Goal: Information Seeking & Learning: Learn about a topic

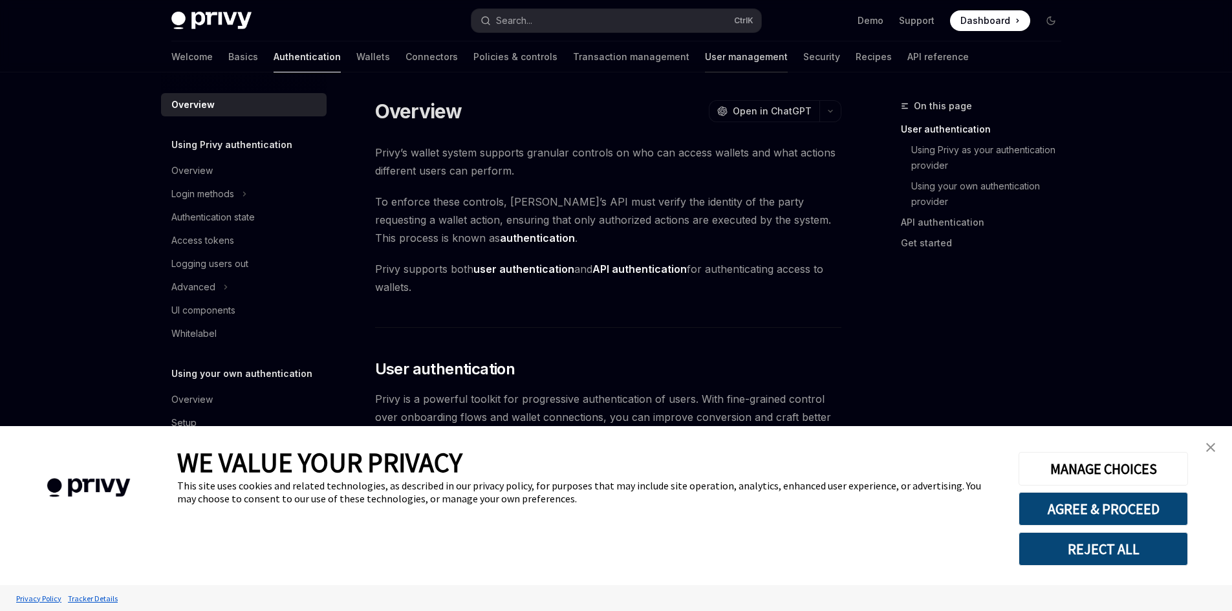
click at [705, 59] on link "User management" at bounding box center [746, 56] width 83 height 31
type textarea "*"
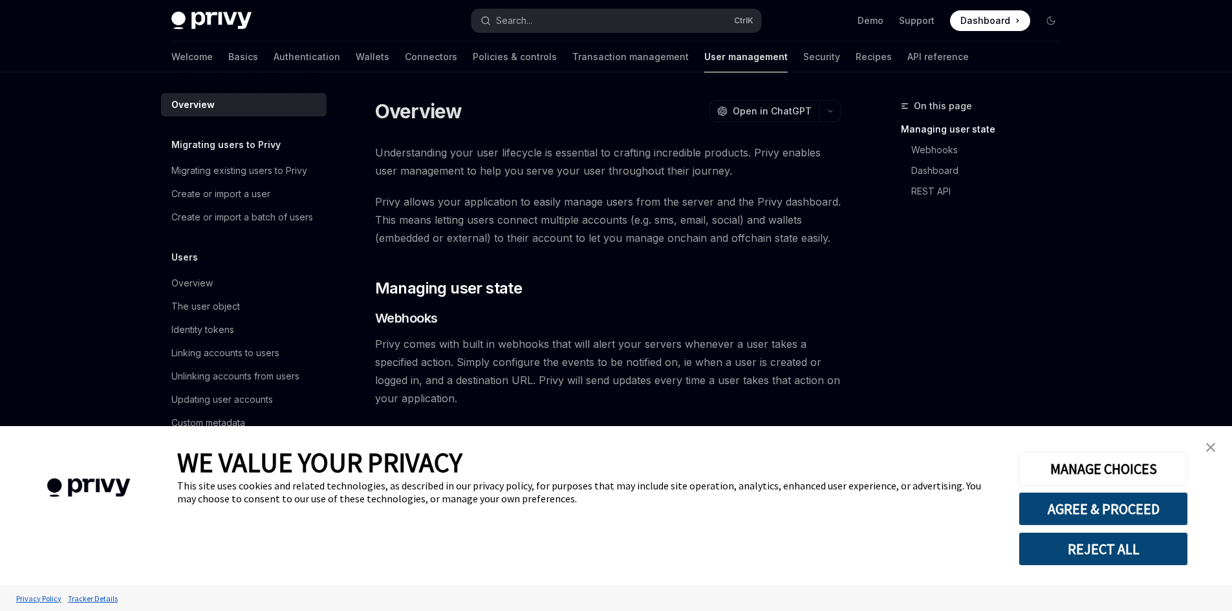
click at [1096, 545] on button "REJECT ALL" at bounding box center [1102, 549] width 169 height 34
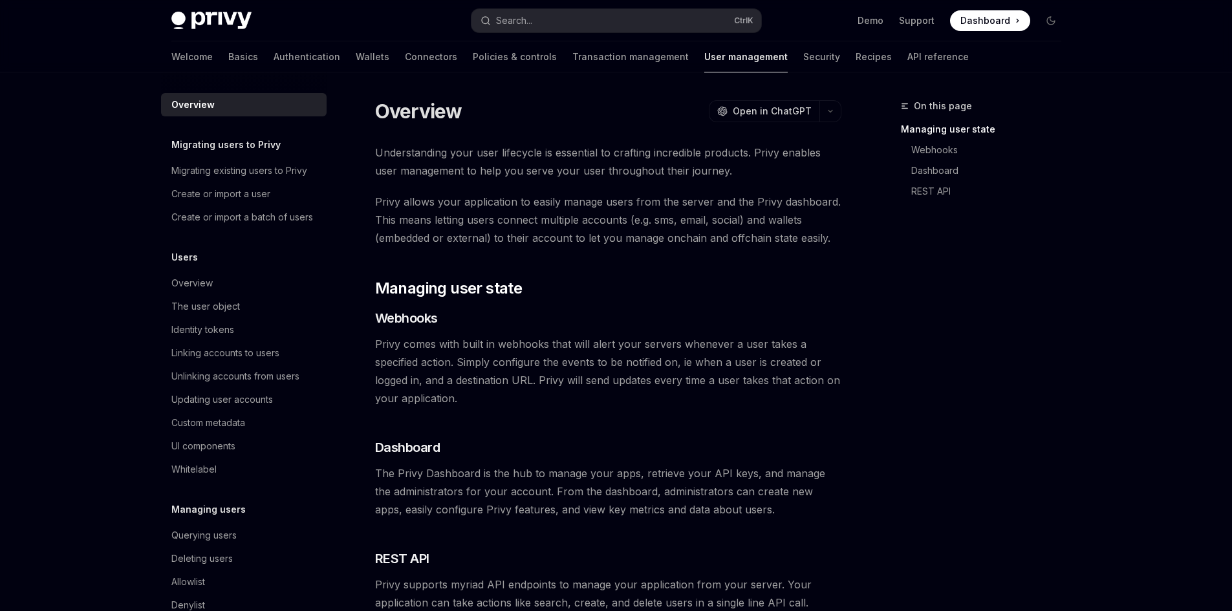
scroll to position [209, 0]
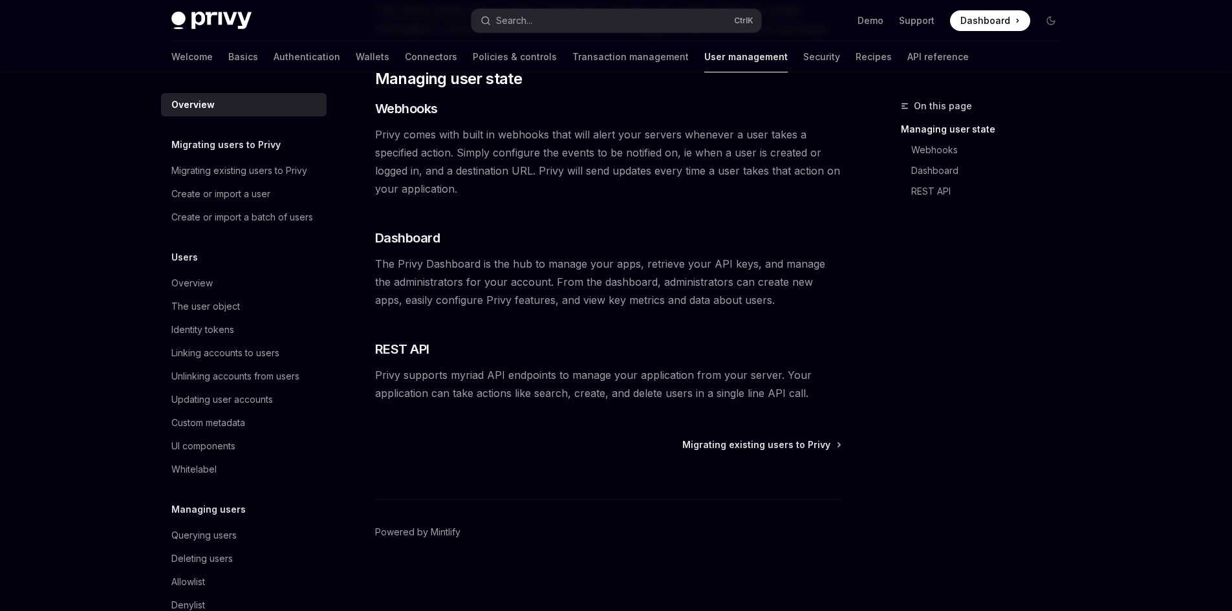
click at [239, 149] on h5 "Migrating users to Privy" at bounding box center [225, 145] width 109 height 16
click at [243, 173] on div "Migrating existing users to Privy" at bounding box center [239, 171] width 136 height 16
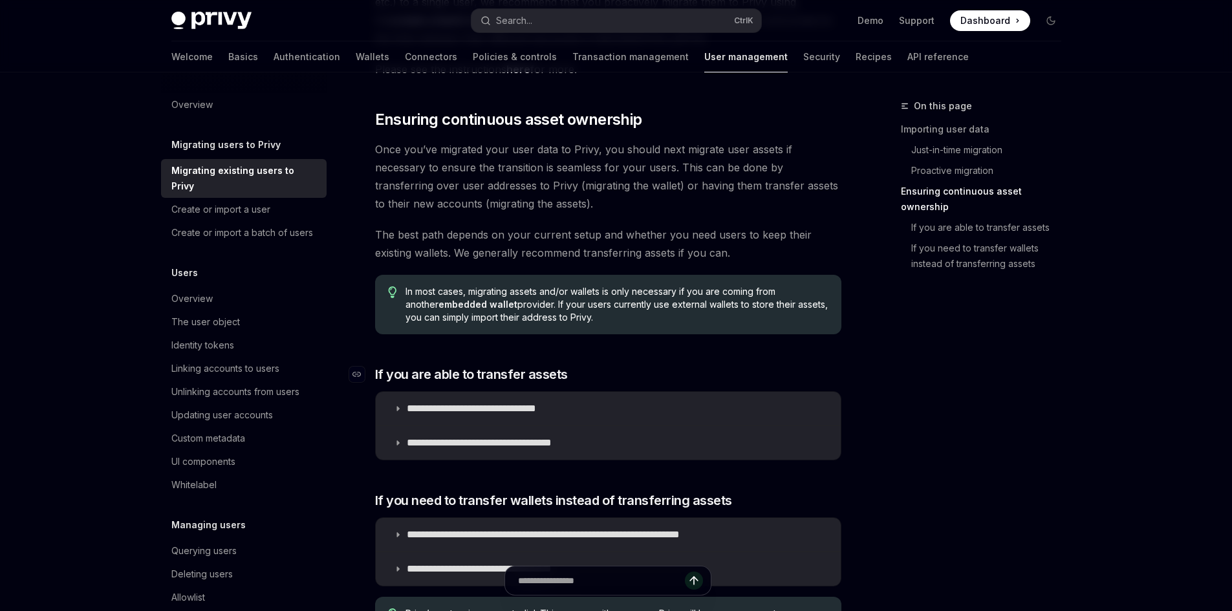
scroll to position [1422, 0]
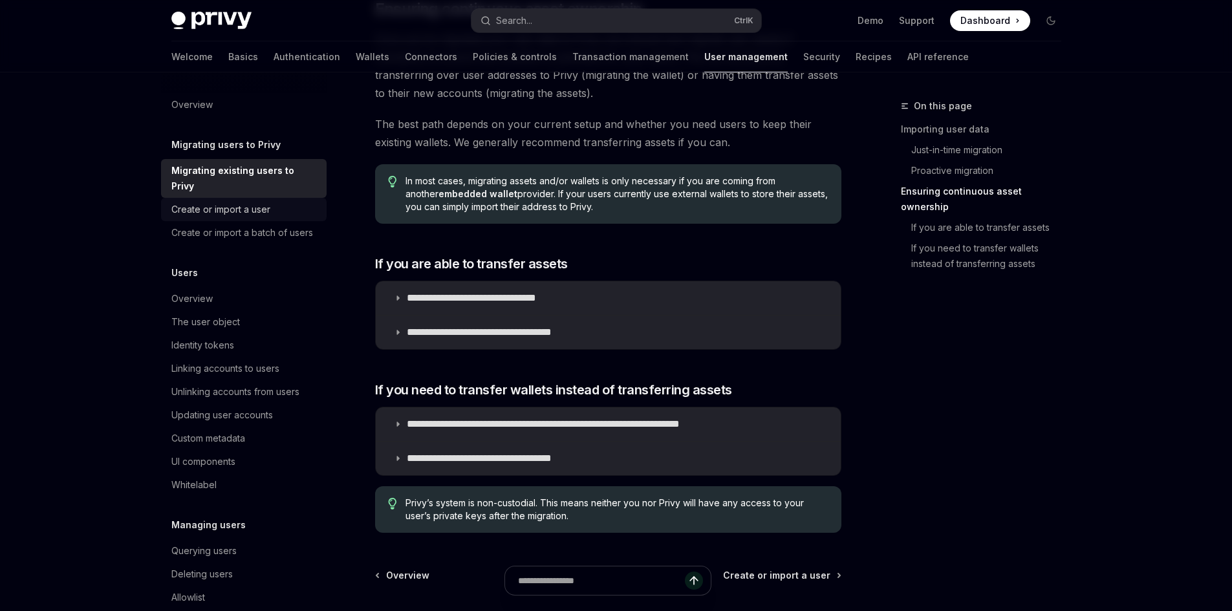
click at [275, 216] on div "Create or import a user" at bounding box center [244, 210] width 147 height 16
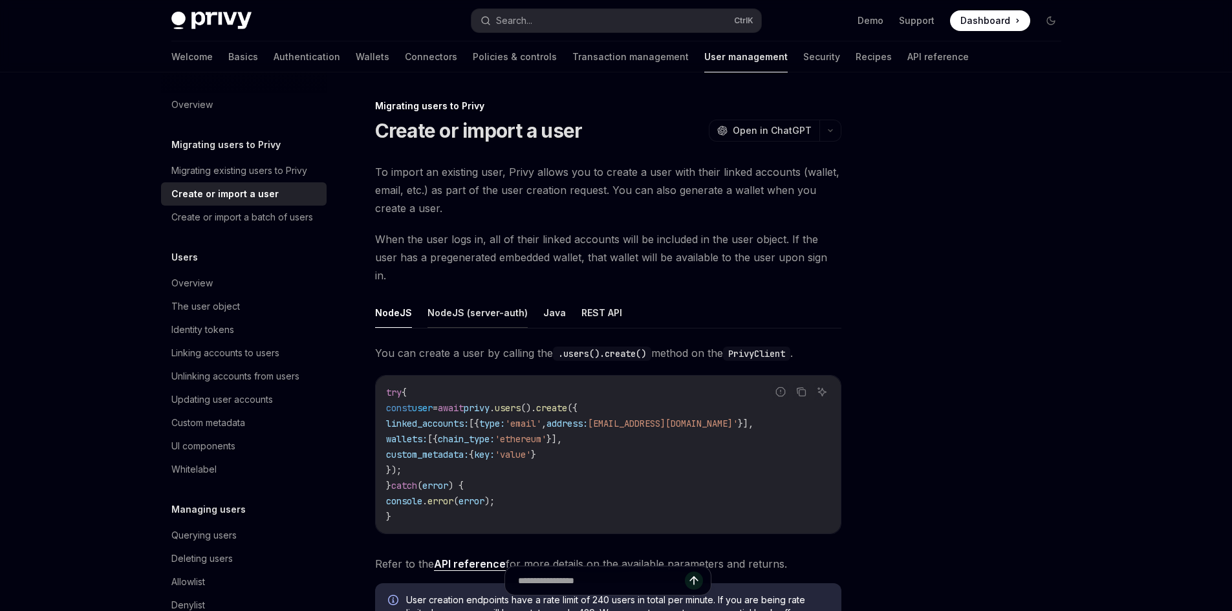
click at [452, 297] on button "NodeJS (server-auth)" at bounding box center [477, 312] width 100 height 30
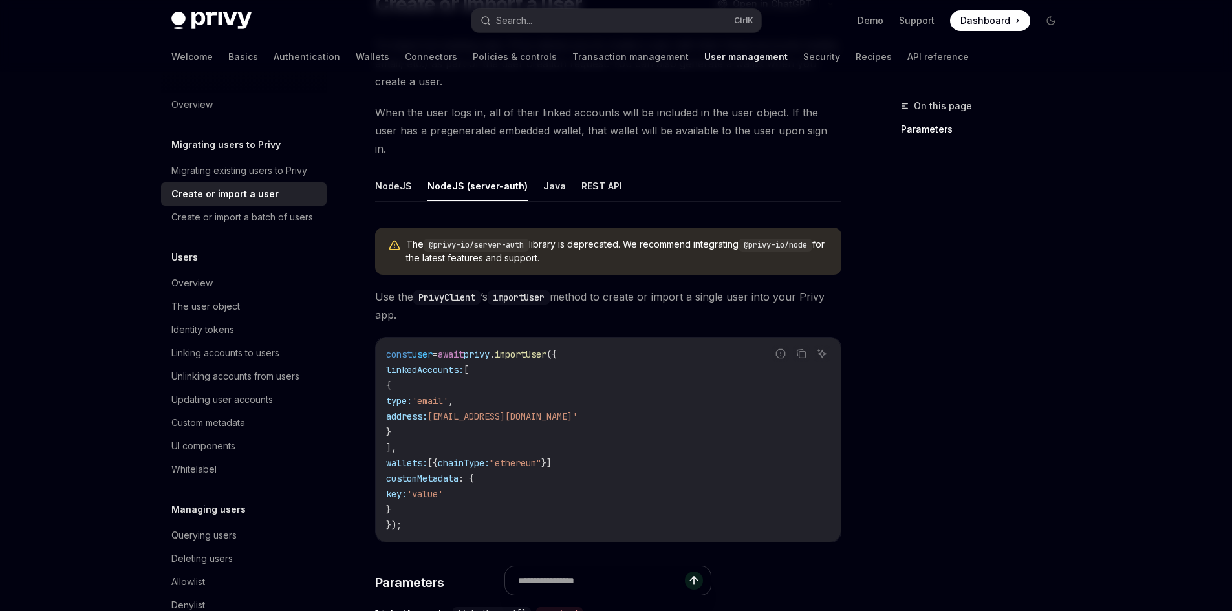
scroll to position [129, 0]
click at [397, 168] on button "NodeJS" at bounding box center [393, 183] width 37 height 30
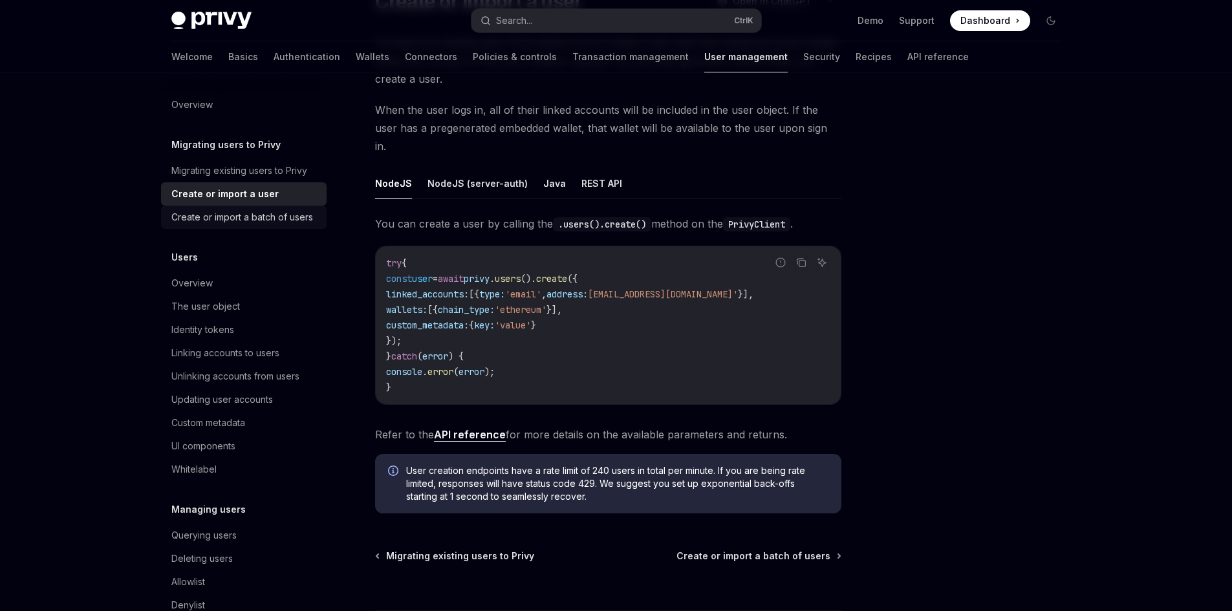
click at [231, 213] on div "Create or import a batch of users" at bounding box center [242, 217] width 142 height 16
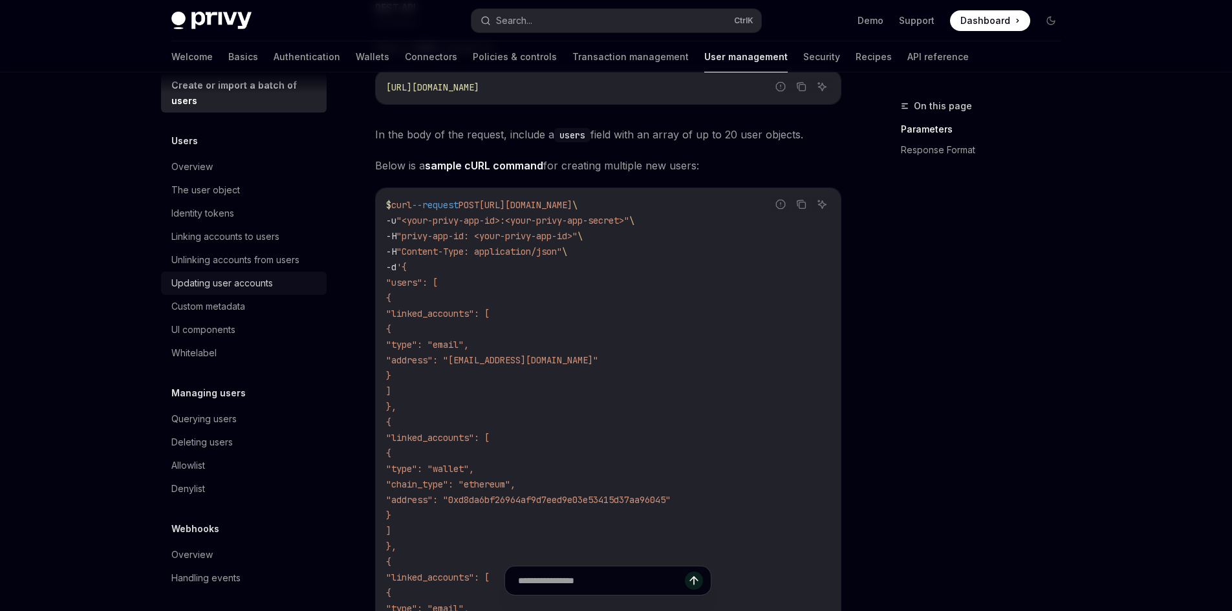
scroll to position [136, 0]
click at [584, 47] on link "Transaction management" at bounding box center [630, 56] width 116 height 31
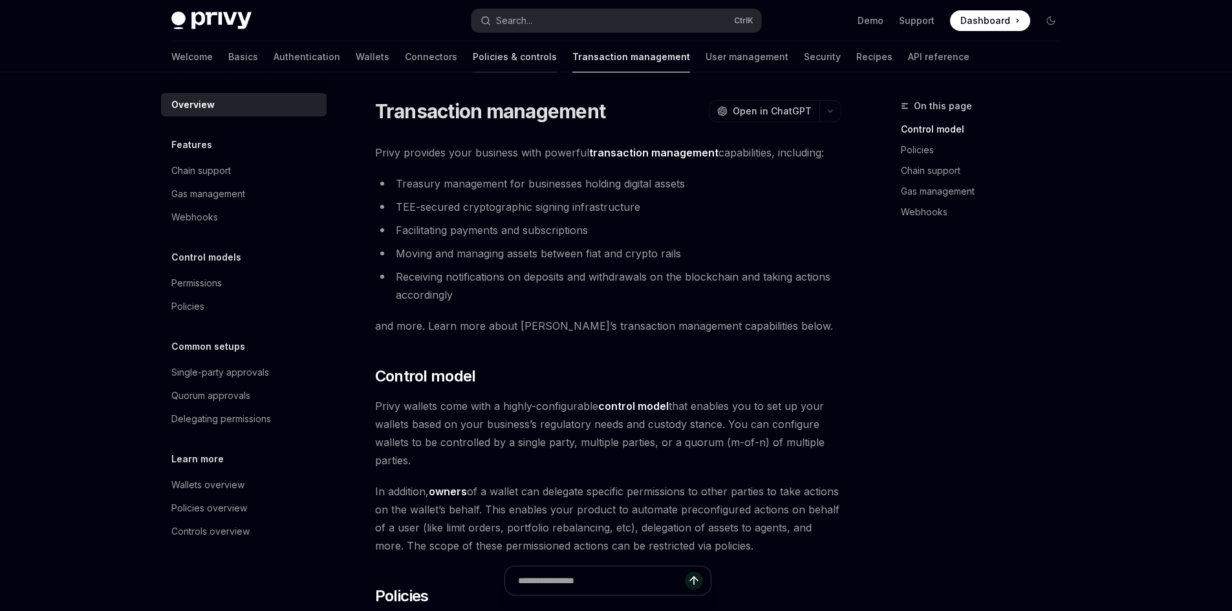
click at [473, 61] on link "Policies & controls" at bounding box center [515, 56] width 84 height 31
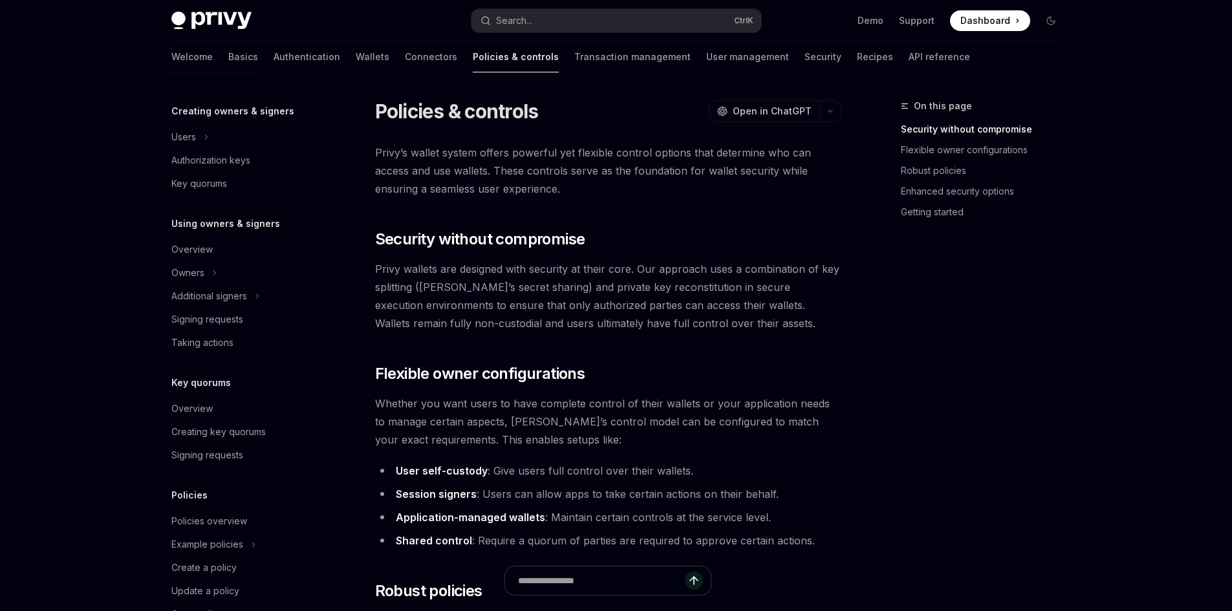
scroll to position [299, 0]
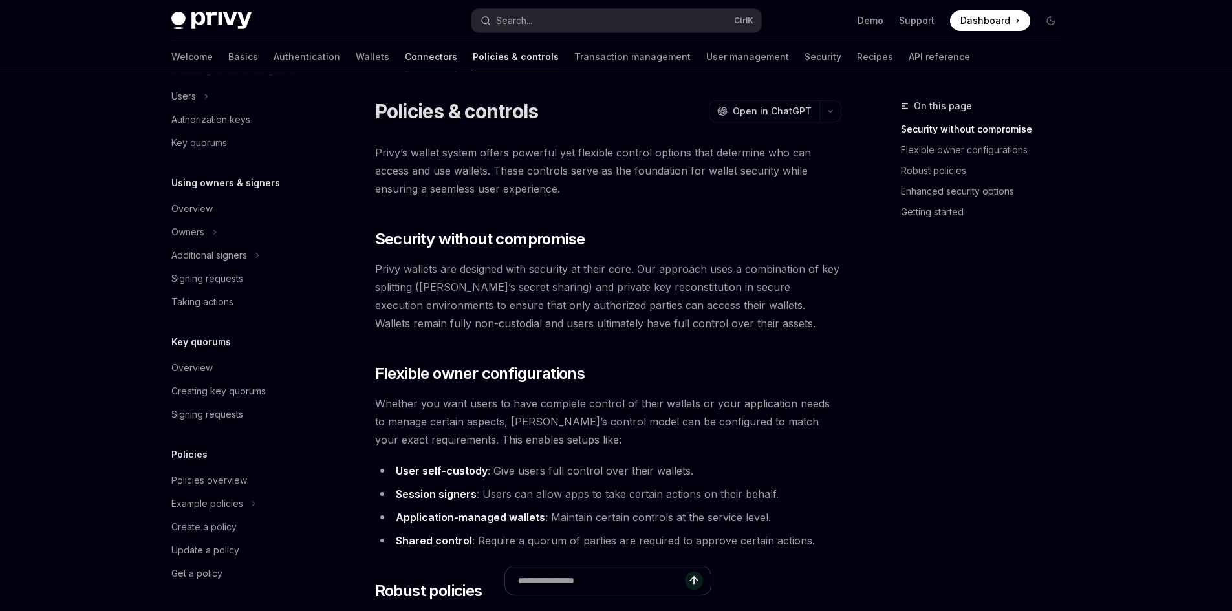
click at [405, 56] on link "Connectors" at bounding box center [431, 56] width 52 height 31
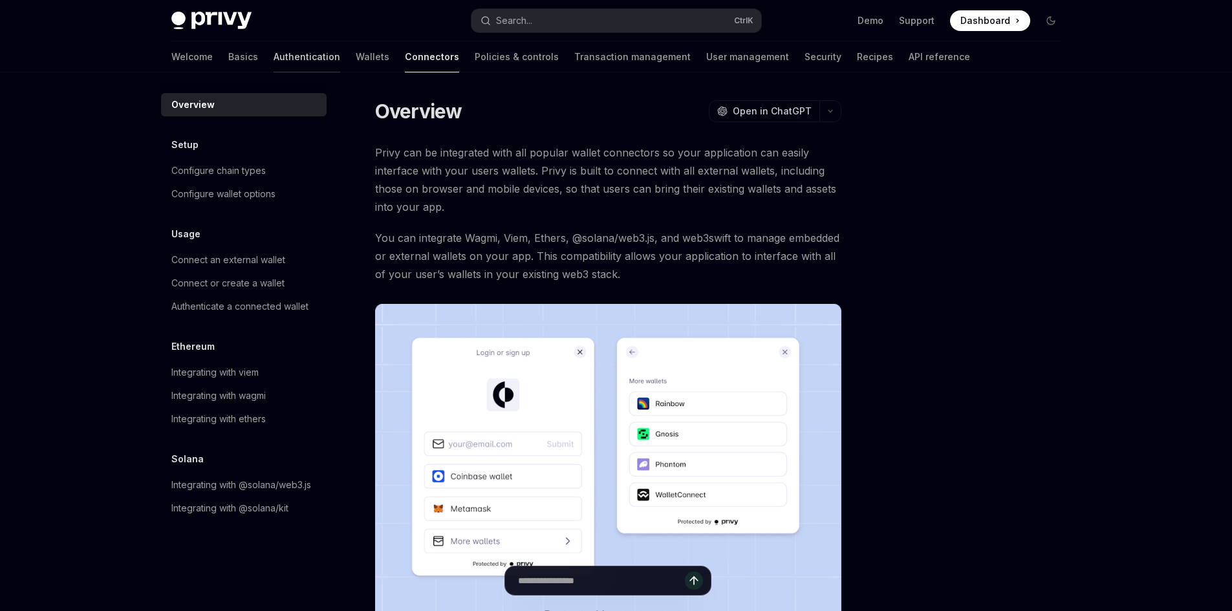
click at [276, 57] on link "Authentication" at bounding box center [306, 56] width 67 height 31
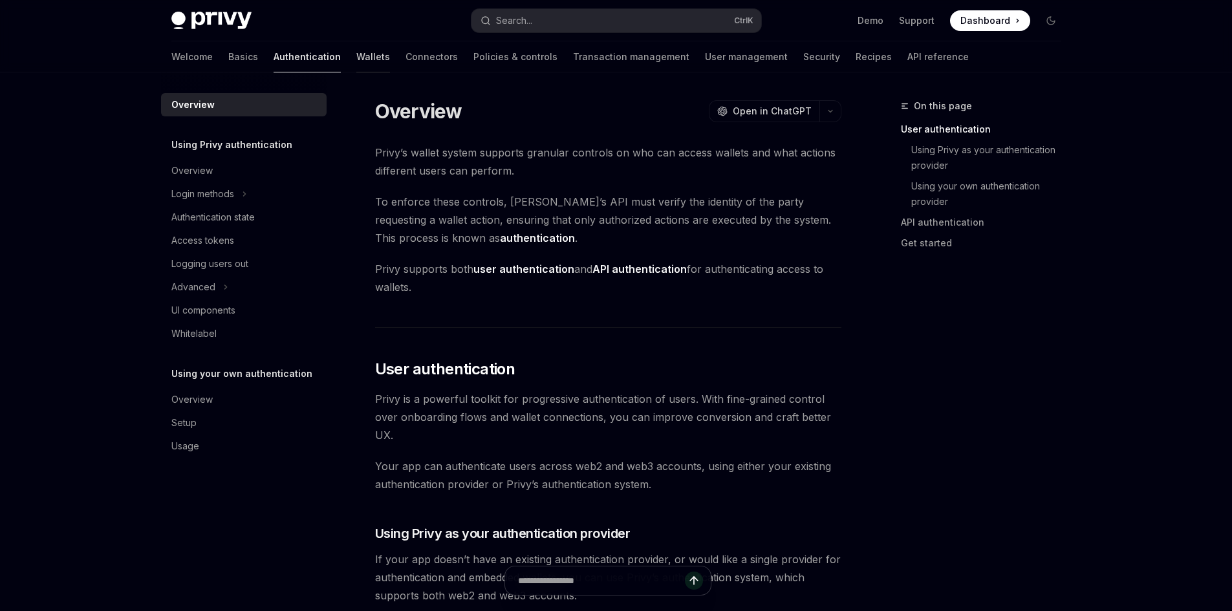
click at [276, 59] on link "Authentication" at bounding box center [306, 56] width 67 height 31
click at [405, 59] on link "Connectors" at bounding box center [431, 56] width 52 height 31
click at [405, 69] on link "Connectors" at bounding box center [431, 56] width 52 height 31
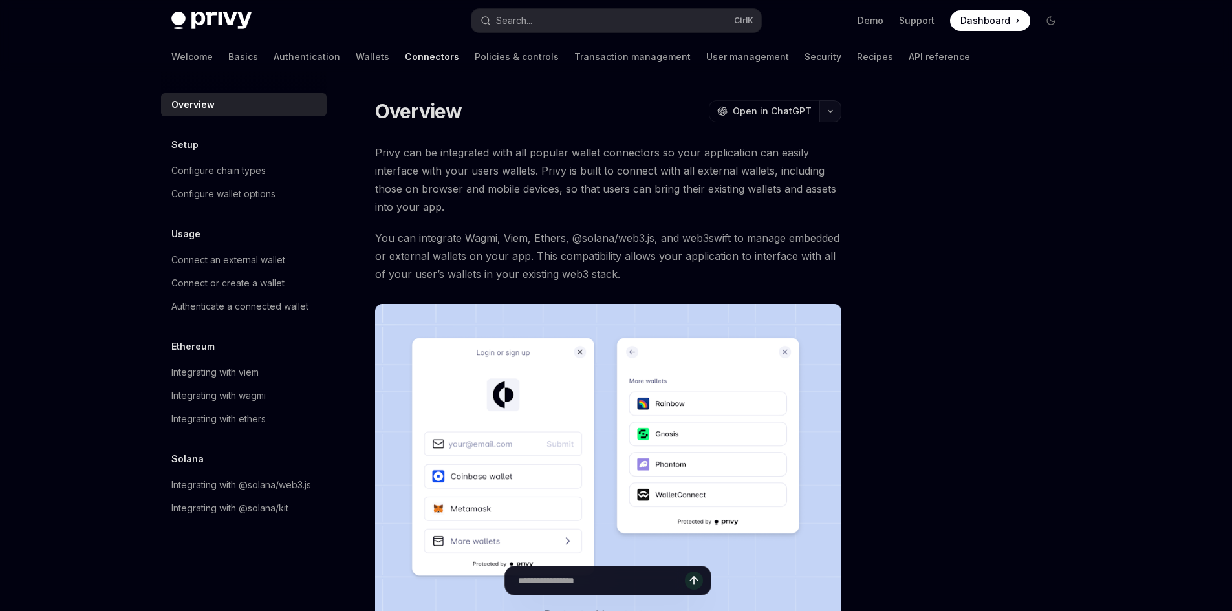
click at [838, 108] on button "button" at bounding box center [830, 111] width 22 height 22
click at [1047, 208] on div at bounding box center [973, 354] width 197 height 513
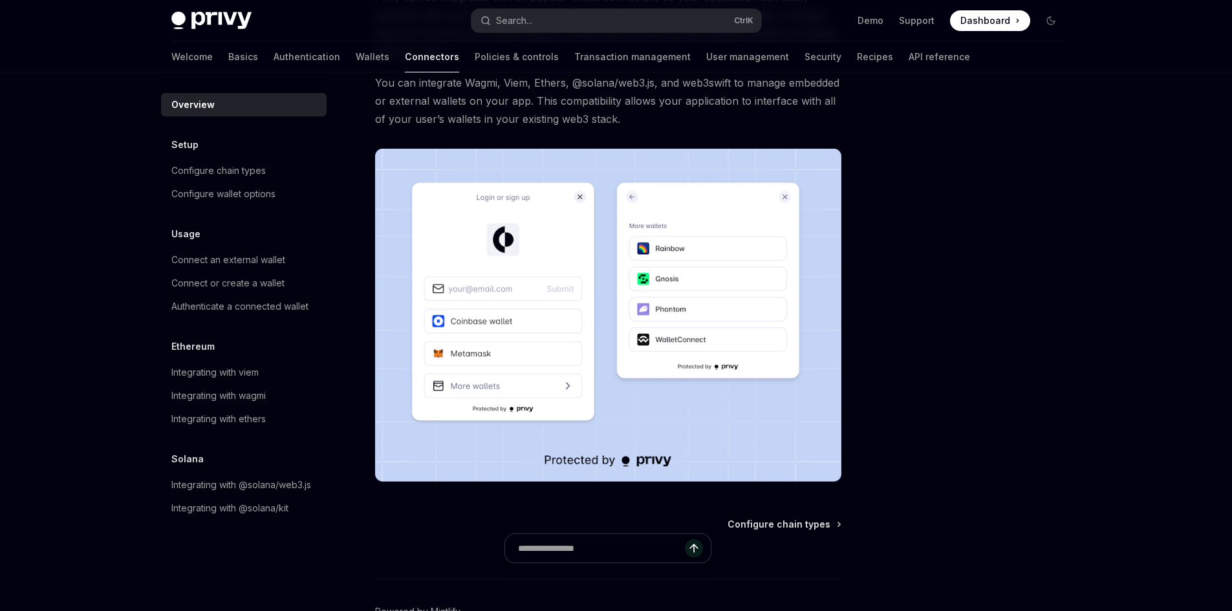
scroll to position [41, 0]
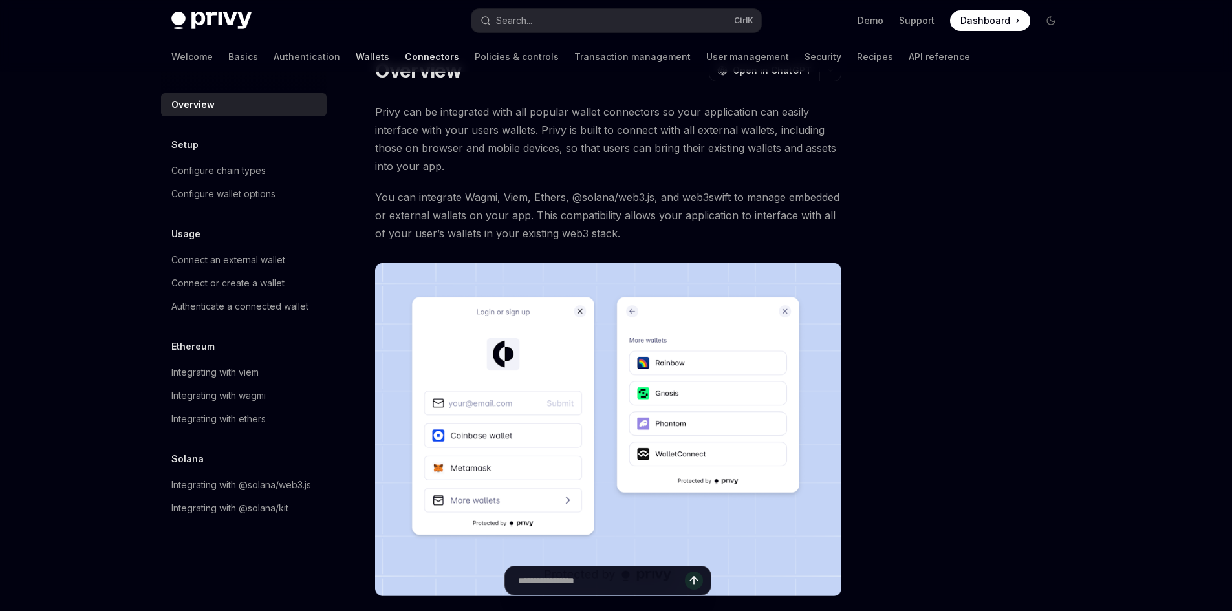
click at [356, 52] on link "Wallets" at bounding box center [373, 56] width 34 height 31
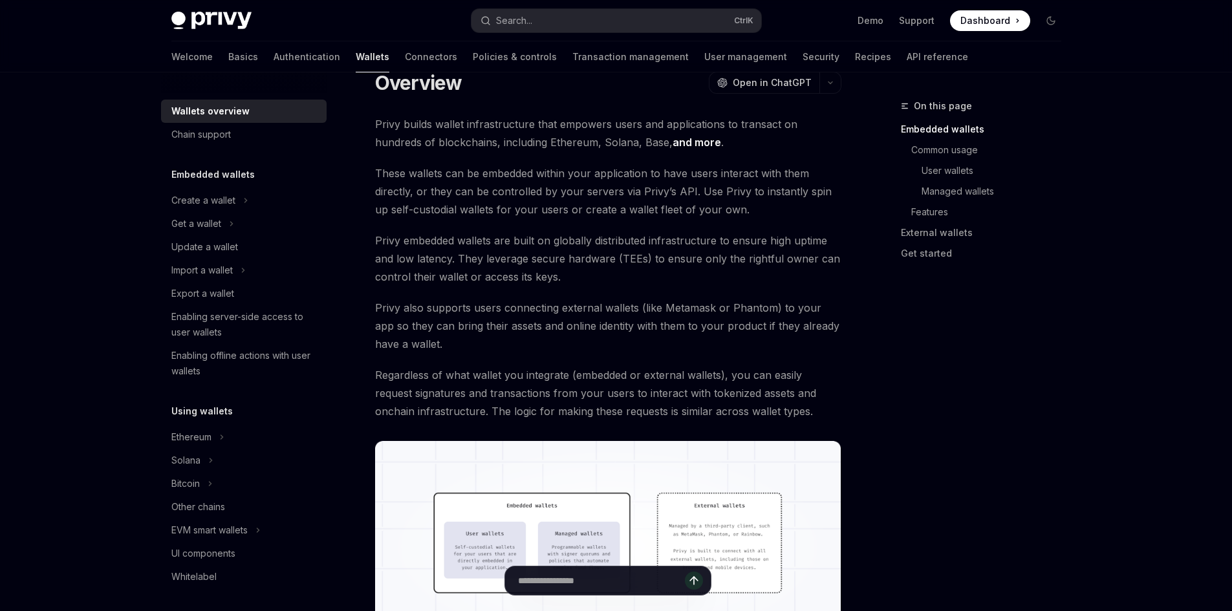
scroll to position [41, 0]
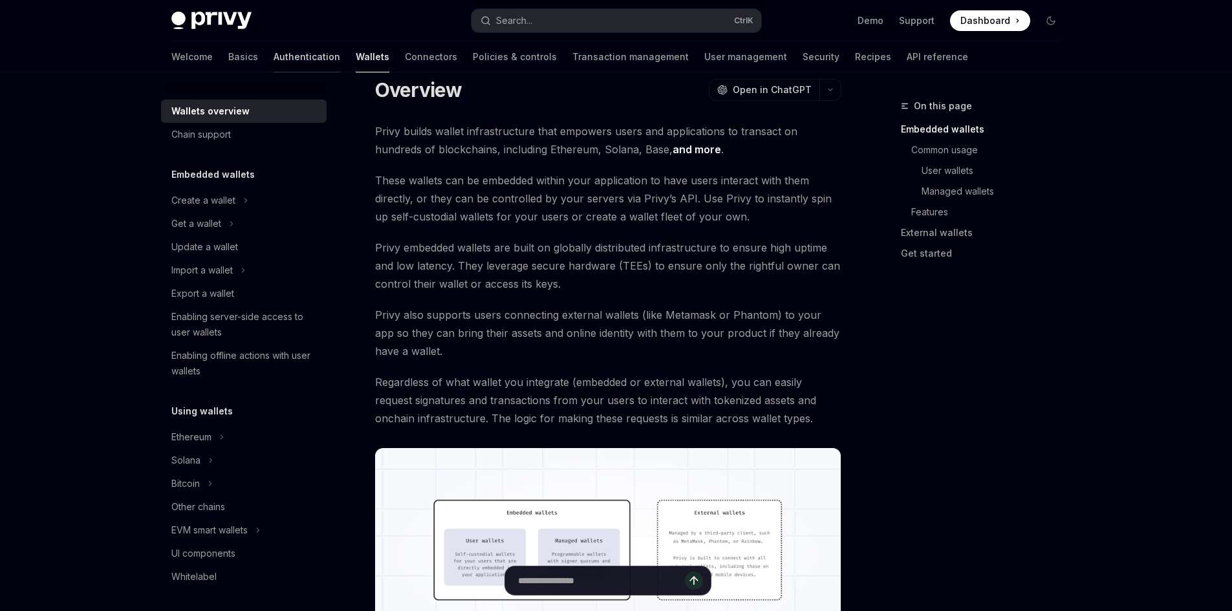
click at [273, 50] on link "Authentication" at bounding box center [306, 56] width 67 height 31
type textarea "*"
